Goal: Transaction & Acquisition: Purchase product/service

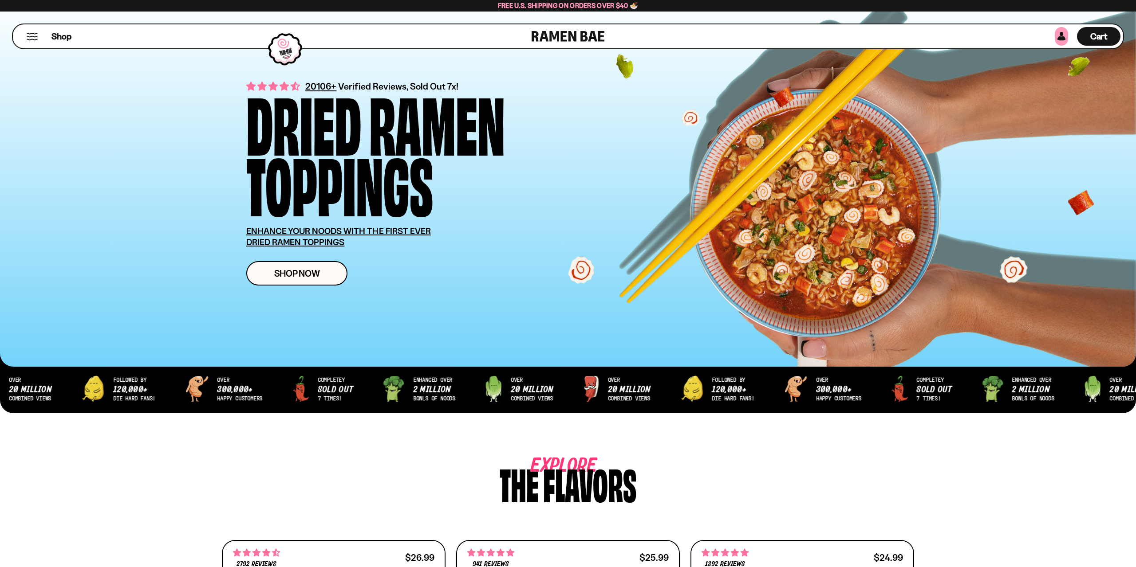
click at [1058, 36] on link at bounding box center [1061, 36] width 13 height 19
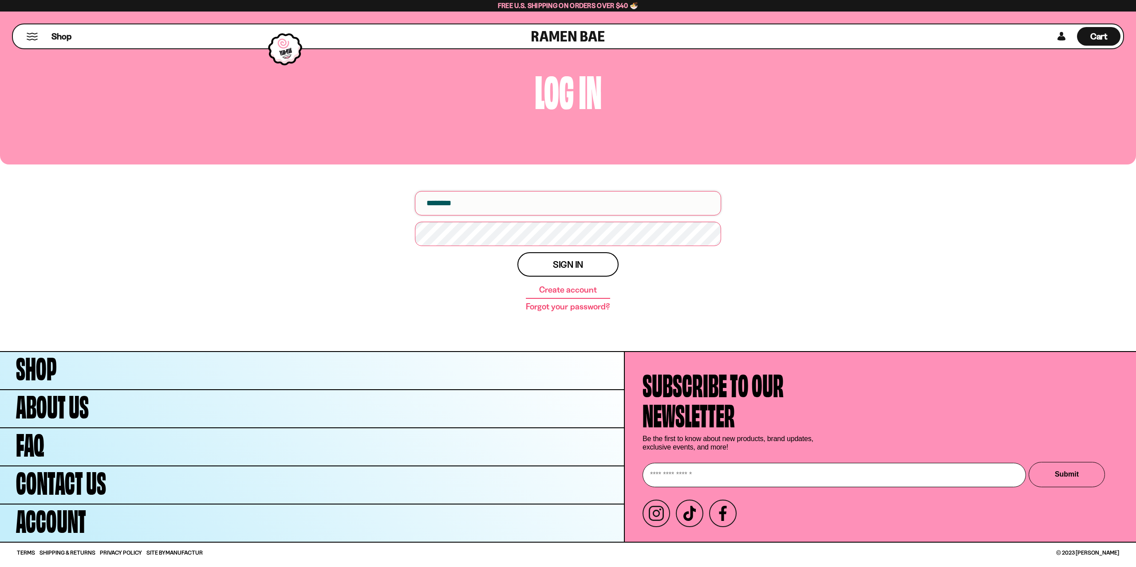
click at [496, 205] on input "email" at bounding box center [568, 203] width 306 height 24
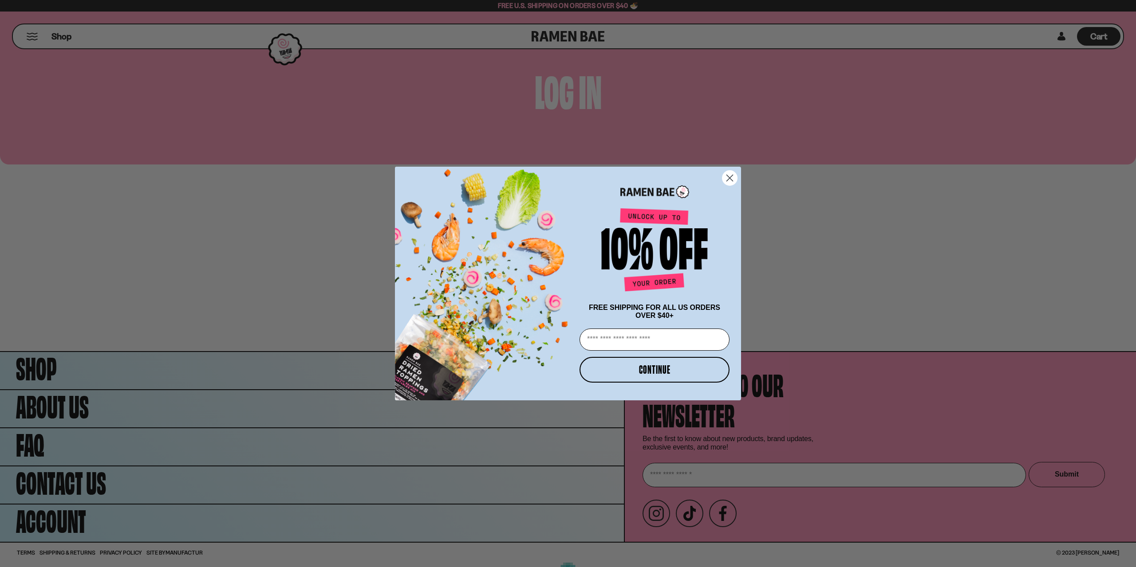
click at [737, 171] on icon "Close dialog" at bounding box center [730, 178] width 16 height 16
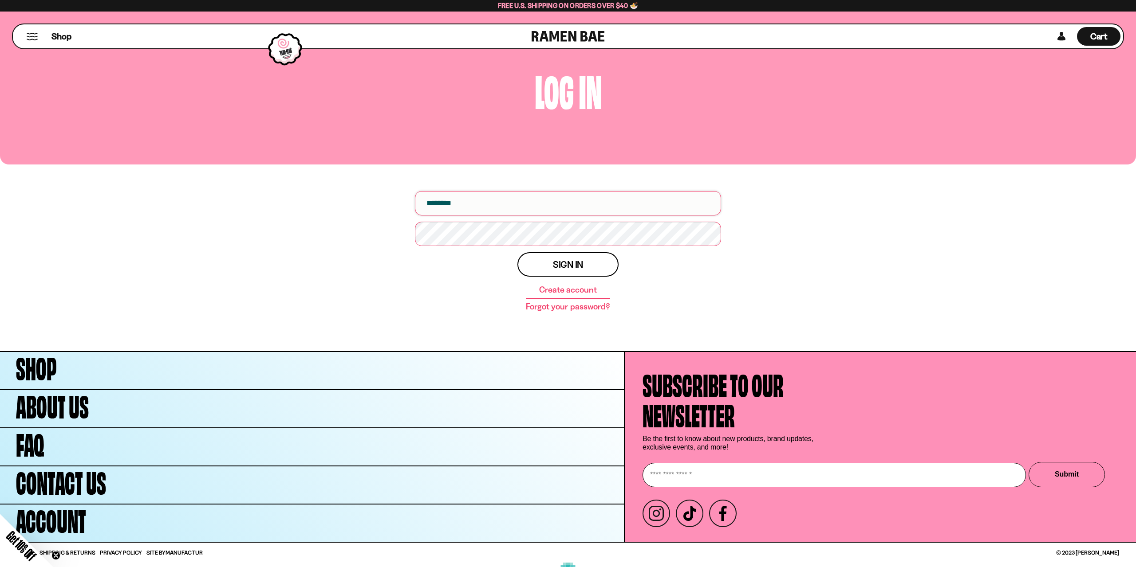
click at [493, 206] on input "email" at bounding box center [568, 203] width 306 height 24
click at [28, 39] on button "Mobile Menu Trigger" at bounding box center [32, 37] width 12 height 8
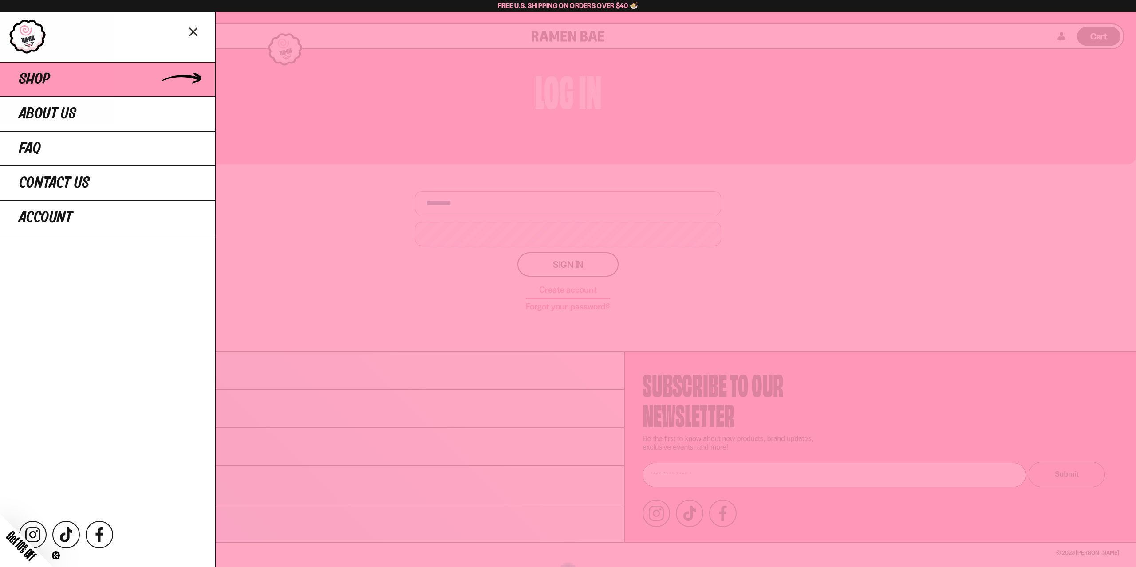
click at [30, 75] on span "Shop" at bounding box center [34, 79] width 31 height 16
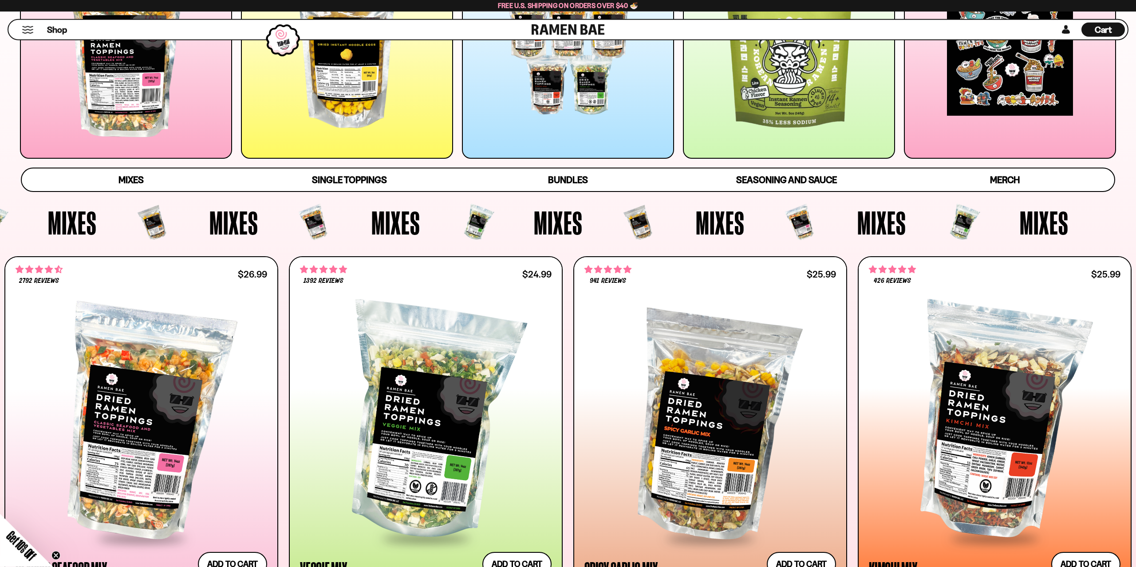
scroll to position [231, 0]
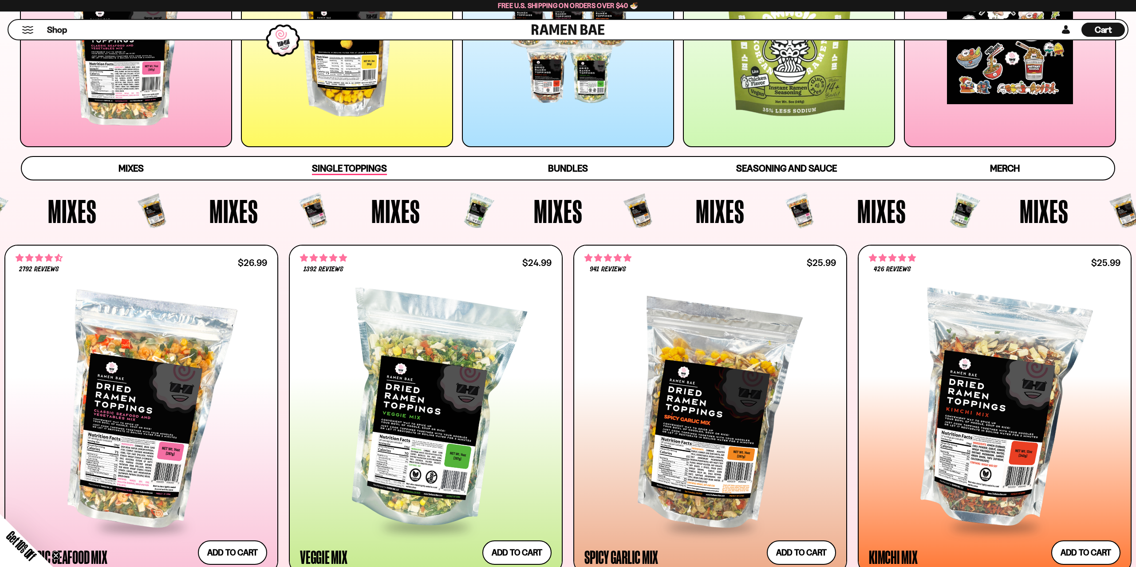
click at [312, 171] on span "Single Toppings" at bounding box center [349, 169] width 75 height 12
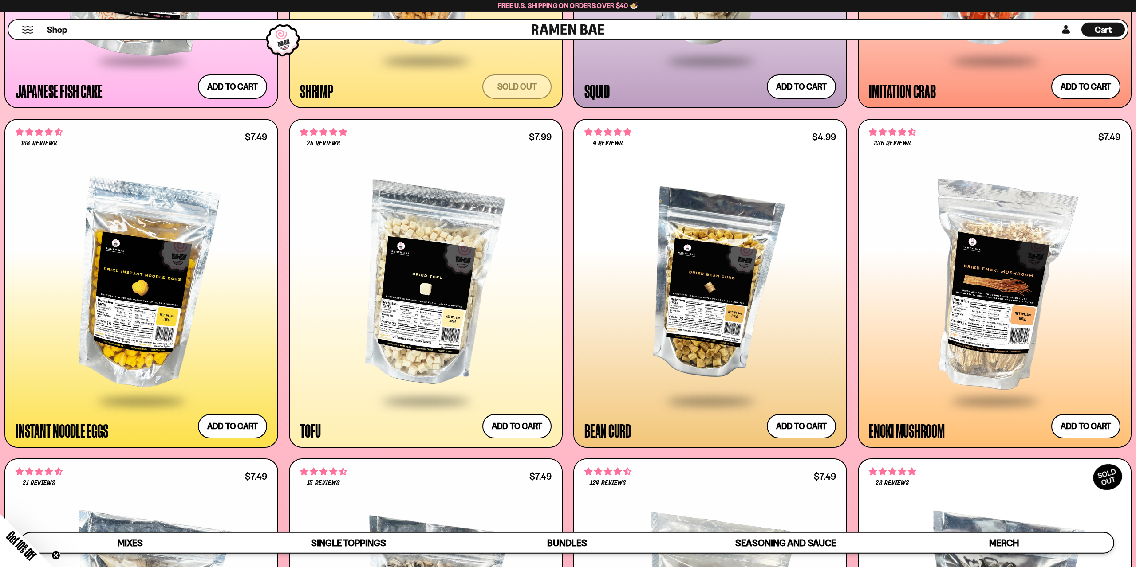
scroll to position [1440, 0]
click at [238, 430] on button "Add to cart Add — Regular price $7.49 Regular price Sale price $7.49 Unit price…" at bounding box center [232, 427] width 73 height 26
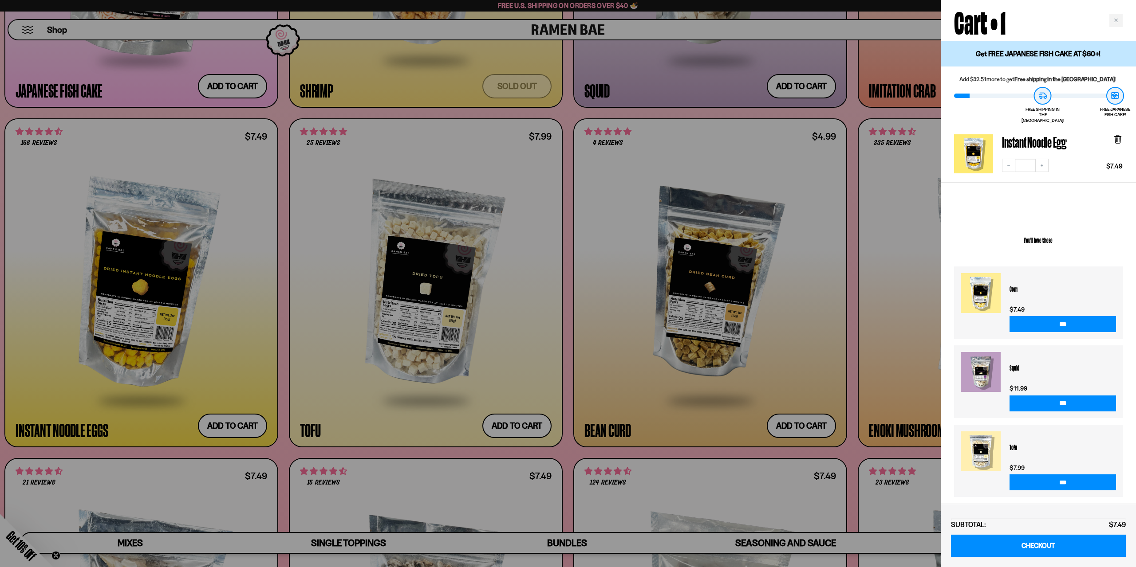
click at [270, 457] on div at bounding box center [568, 283] width 1136 height 567
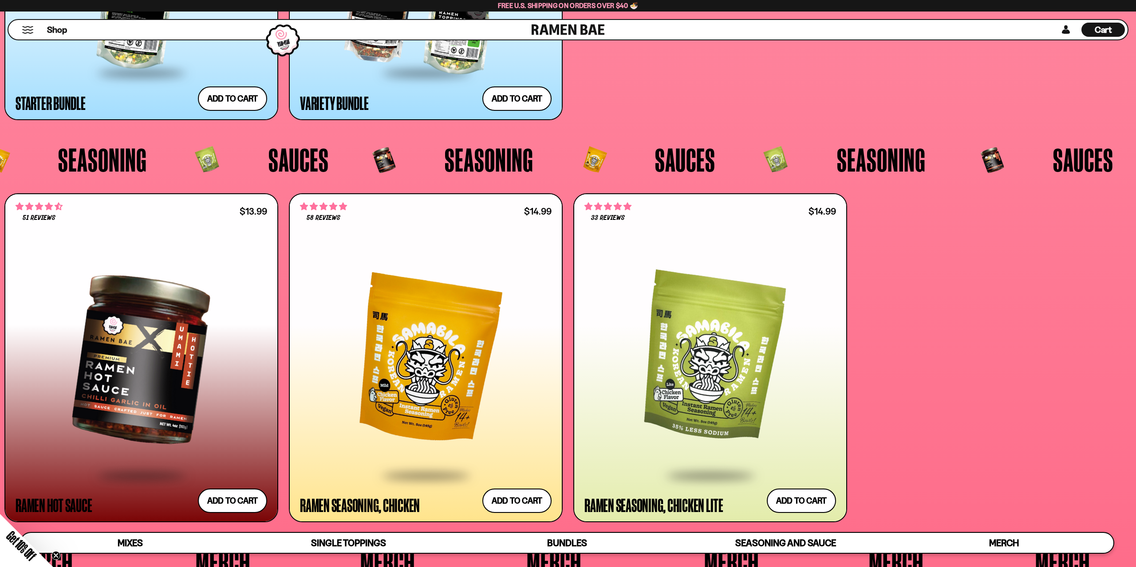
scroll to position [3332, 0]
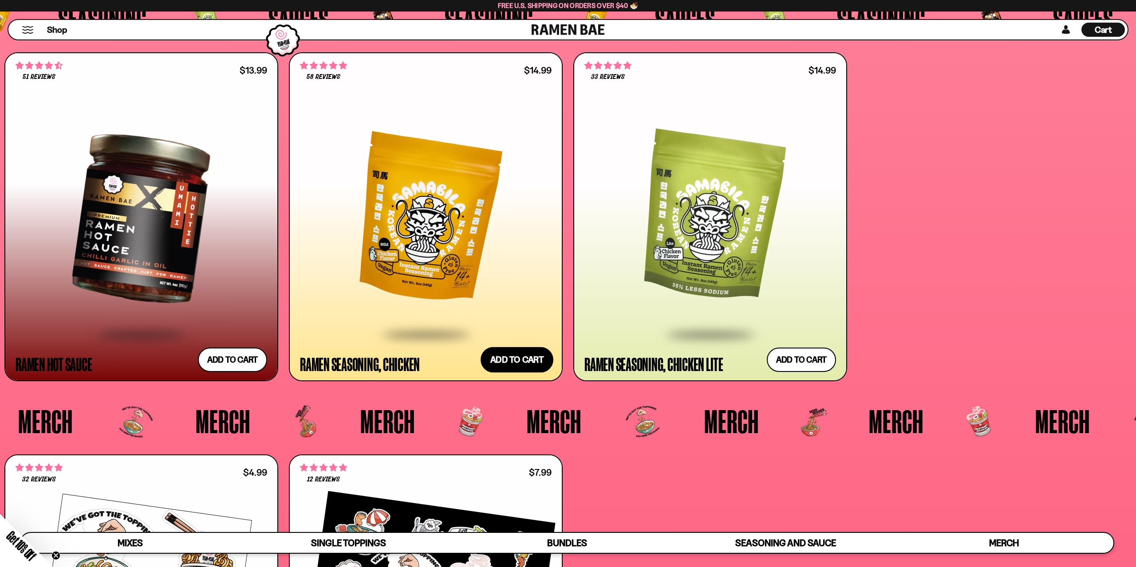
click at [505, 361] on button "Add to cart Add — Regular price $14.99 Regular price Sale price $14.99 Unit pri…" at bounding box center [517, 360] width 73 height 26
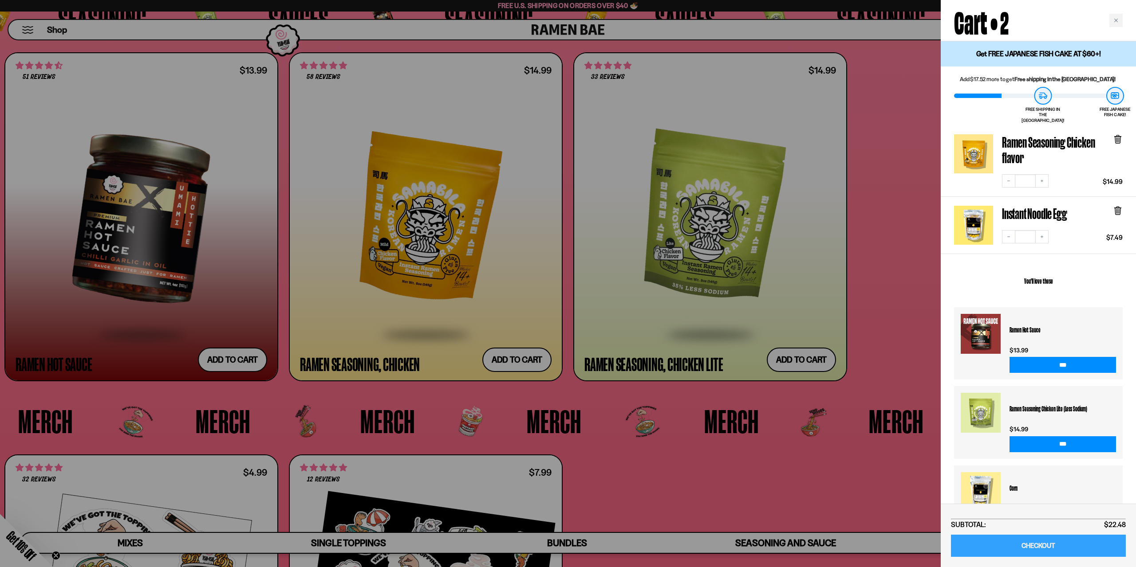
click at [1048, 549] on link "CHECKOUT" at bounding box center [1038, 546] width 175 height 23
